Goal: Information Seeking & Learning: Learn about a topic

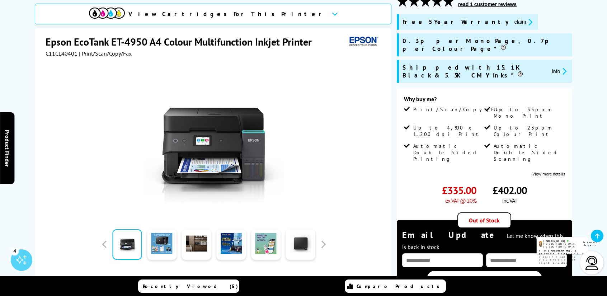
scroll to position [108, 0]
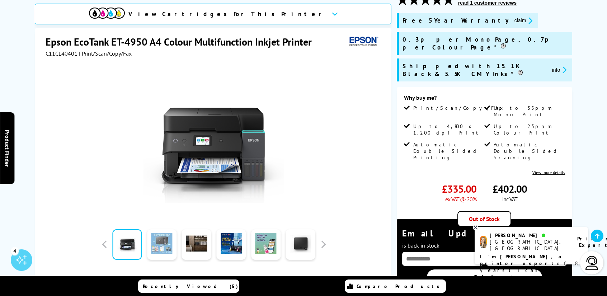
click at [167, 245] on link at bounding box center [161, 244] width 29 height 30
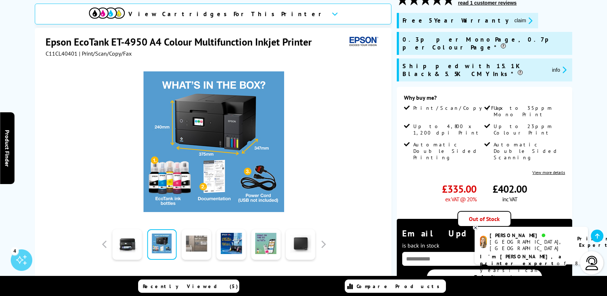
click at [187, 246] on link at bounding box center [196, 244] width 29 height 30
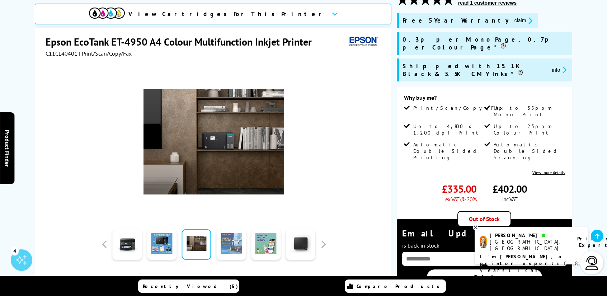
click at [225, 247] on link at bounding box center [231, 244] width 29 height 30
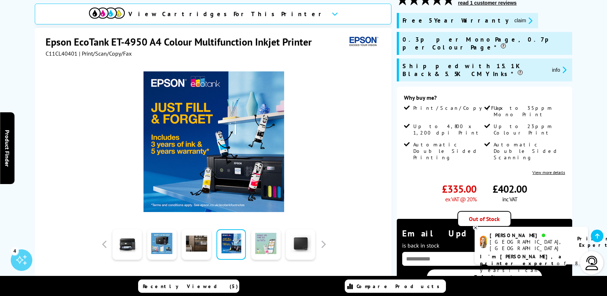
drag, startPoint x: 265, startPoint y: 247, endPoint x: 269, endPoint y: 247, distance: 4.7
click at [265, 247] on link at bounding box center [265, 244] width 29 height 30
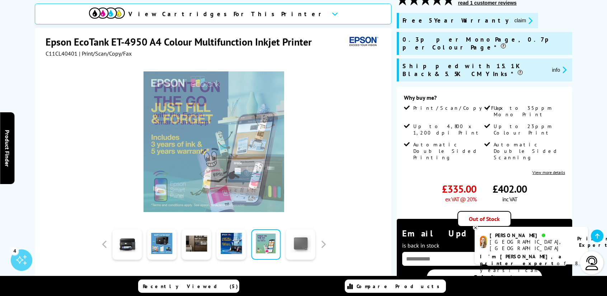
click at [303, 247] on link at bounding box center [300, 244] width 29 height 30
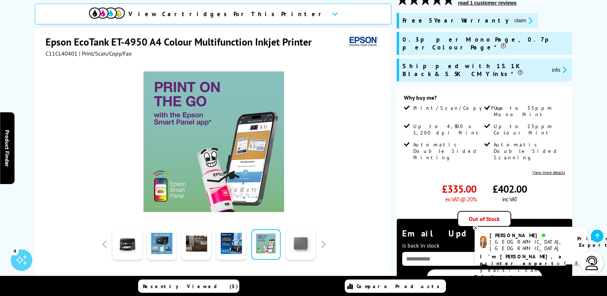
click at [302, 246] on link at bounding box center [300, 244] width 29 height 30
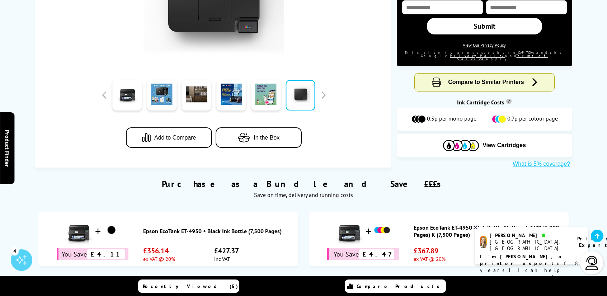
scroll to position [395, 0]
